Goal: Find specific page/section: Find specific page/section

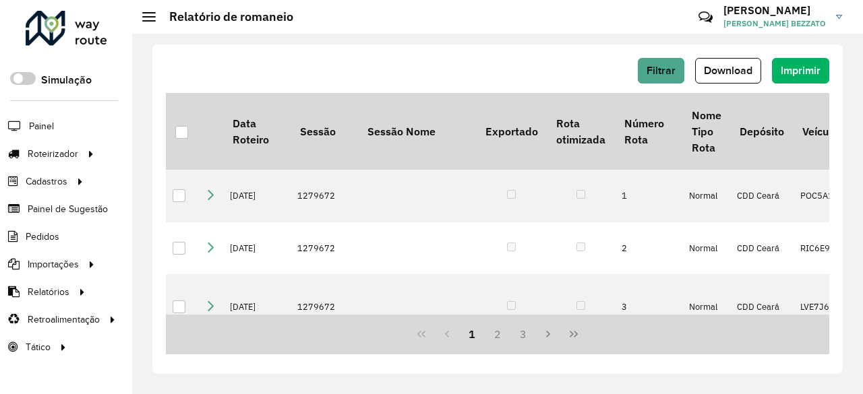
click at [845, 10] on link "GIULIA GIULIA ALENCAR BEZZATO" at bounding box center [787, 16] width 129 height 35
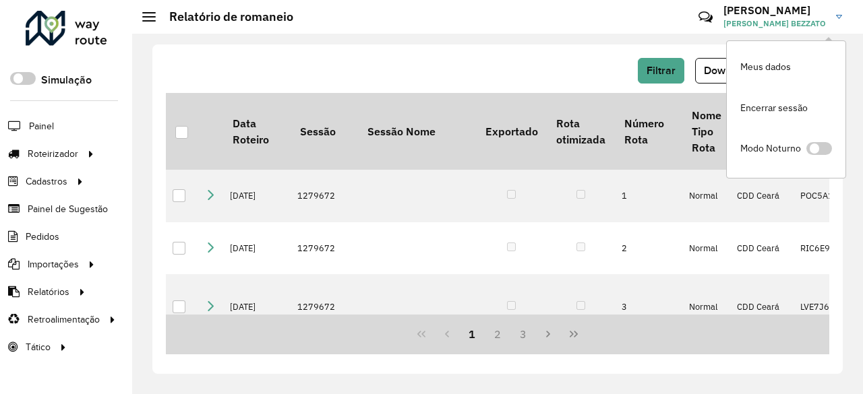
click at [255, 44] on div "Filtrar Download Imprimir Data Roteiro Sessão Sessão Nome Exportado Rota otimiz…" at bounding box center [497, 209] width 690 height 330
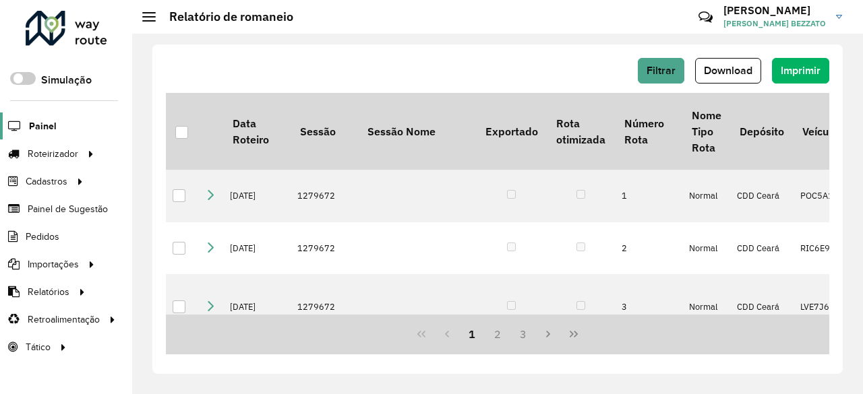
click at [36, 127] on span "Painel" at bounding box center [43, 126] width 28 height 14
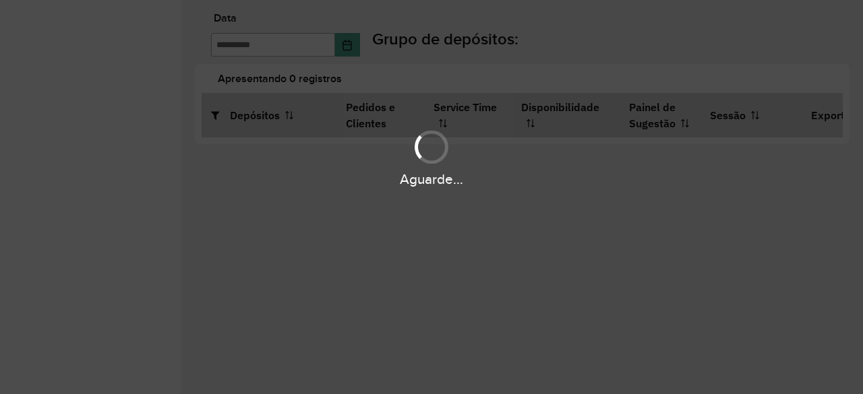
type input "**********"
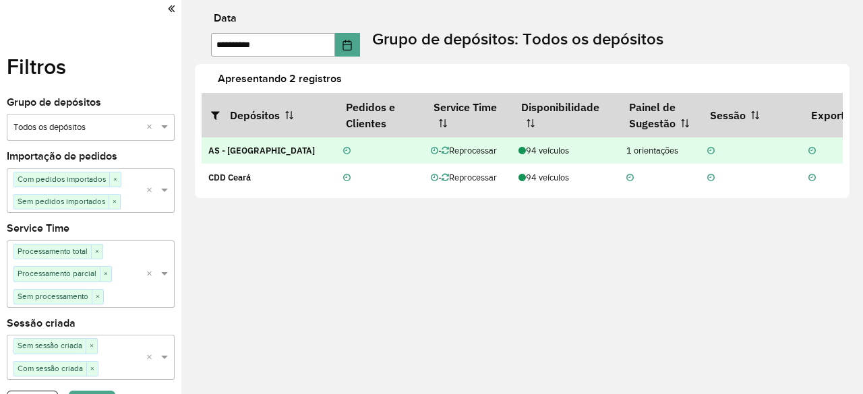
drag, startPoint x: 632, startPoint y: 150, endPoint x: 681, endPoint y: 148, distance: 48.6
click at [681, 148] on div "1 orientações" at bounding box center [659, 150] width 67 height 13
